Goal: Register for event/course

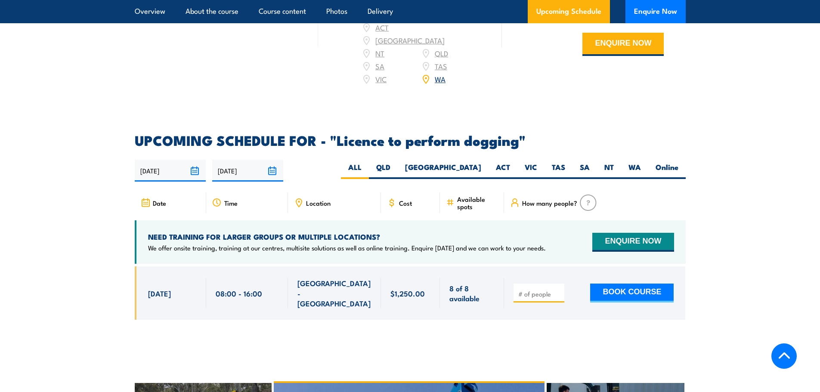
scroll to position [1206, 0]
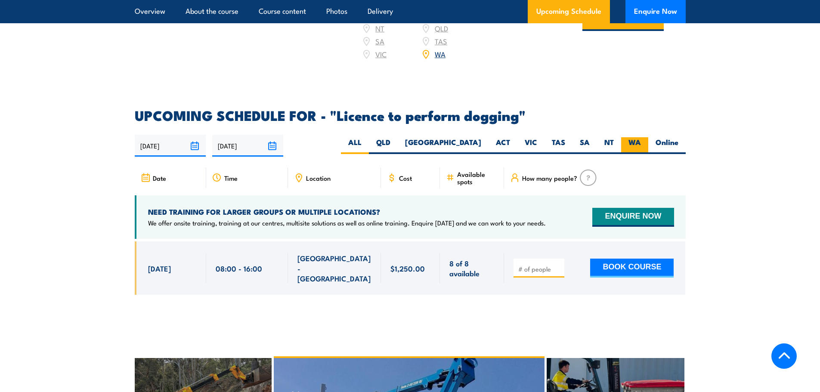
click at [630, 144] on label "WA" at bounding box center [634, 145] width 27 height 17
click at [641, 143] on input "WA" at bounding box center [644, 140] width 6 height 6
radio input "true"
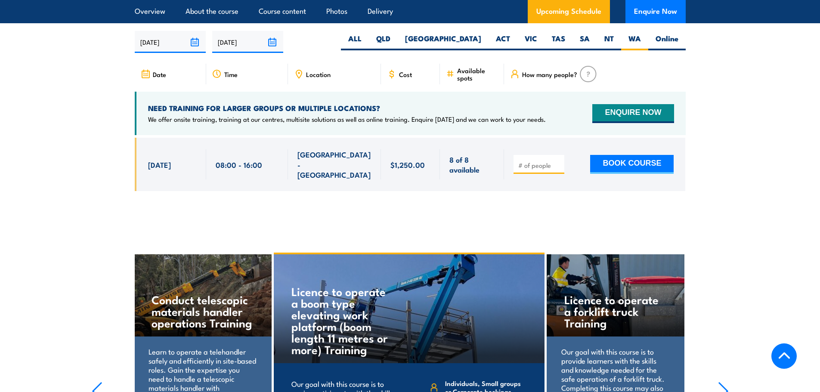
scroll to position [1311, 0]
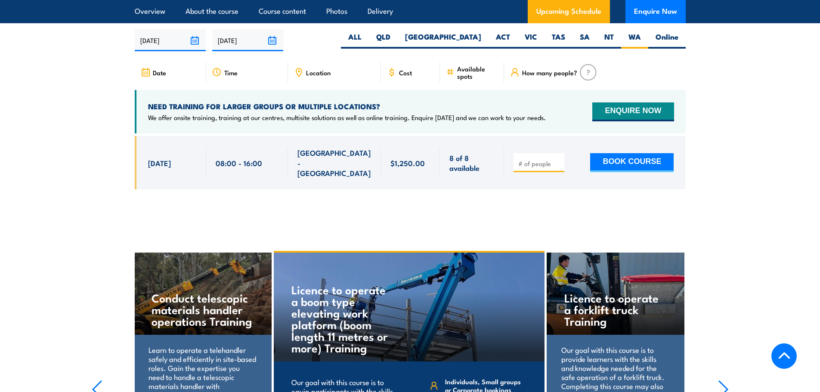
drag, startPoint x: 146, startPoint y: 155, endPoint x: 488, endPoint y: 164, distance: 342.9
click at [488, 164] on div "[DATE] 08:00 - 08:00" at bounding box center [410, 162] width 551 height 53
copy div "17 Nov, 2025 08:00 - 16:00 NORTH LAKE - WA 8 of 8 available $1,250.00 $1,250.00…"
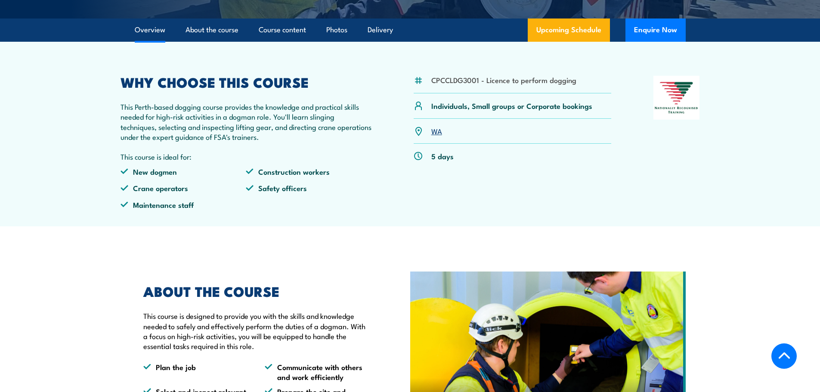
scroll to position [192, 0]
